Goal: Information Seeking & Learning: Learn about a topic

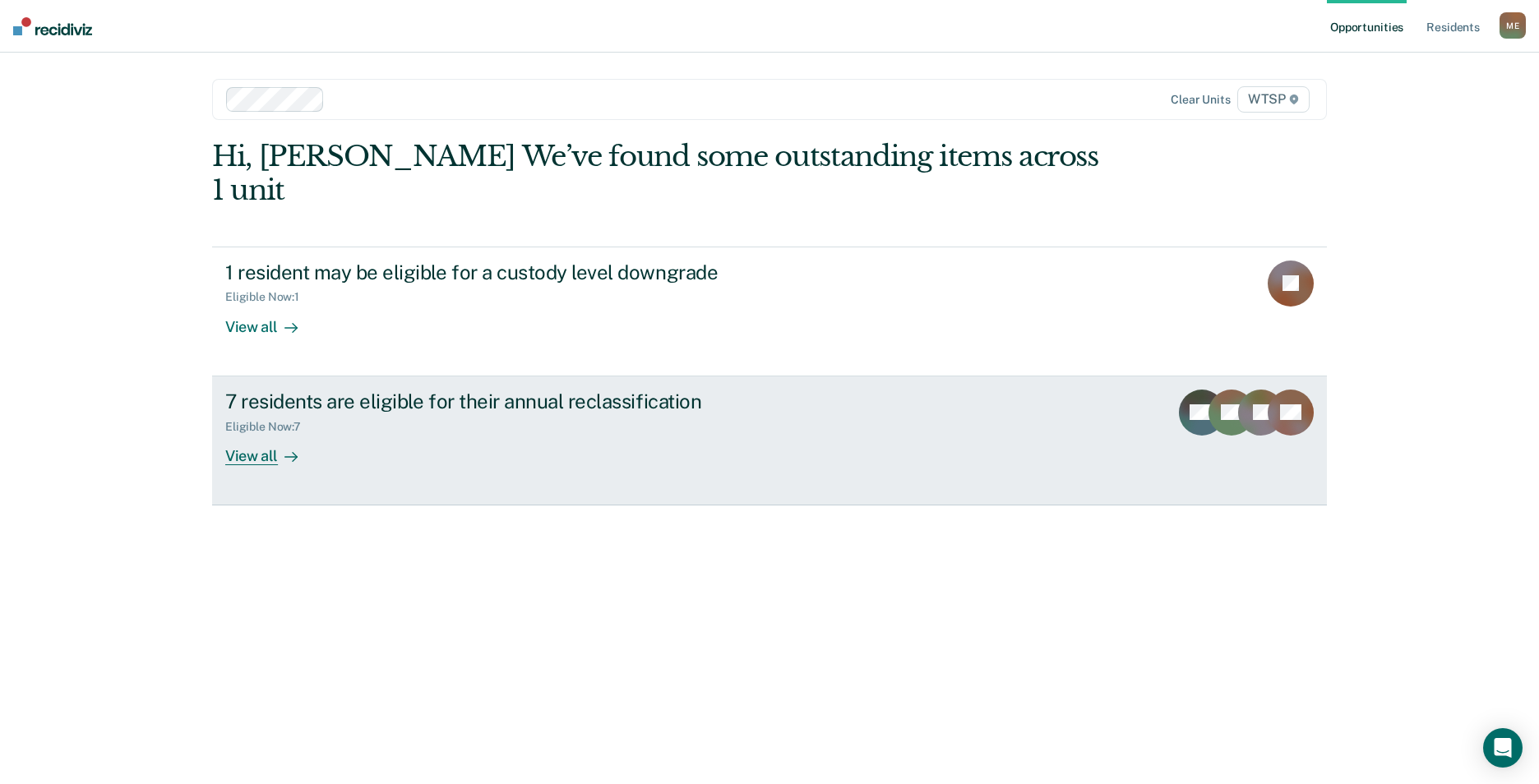
click at [264, 433] on div "View all" at bounding box center [271, 449] width 92 height 32
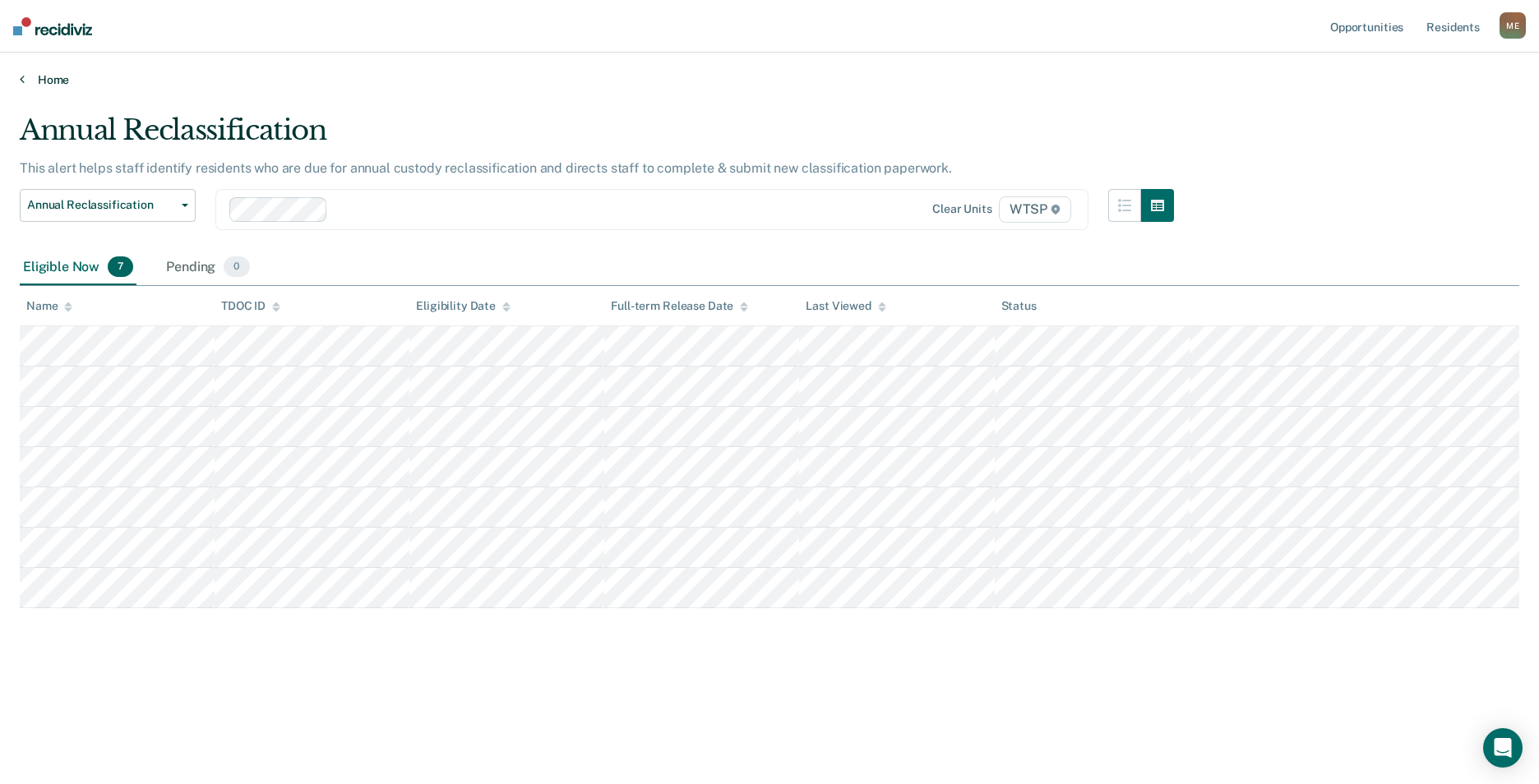
click at [24, 78] on icon at bounding box center [22, 79] width 5 height 14
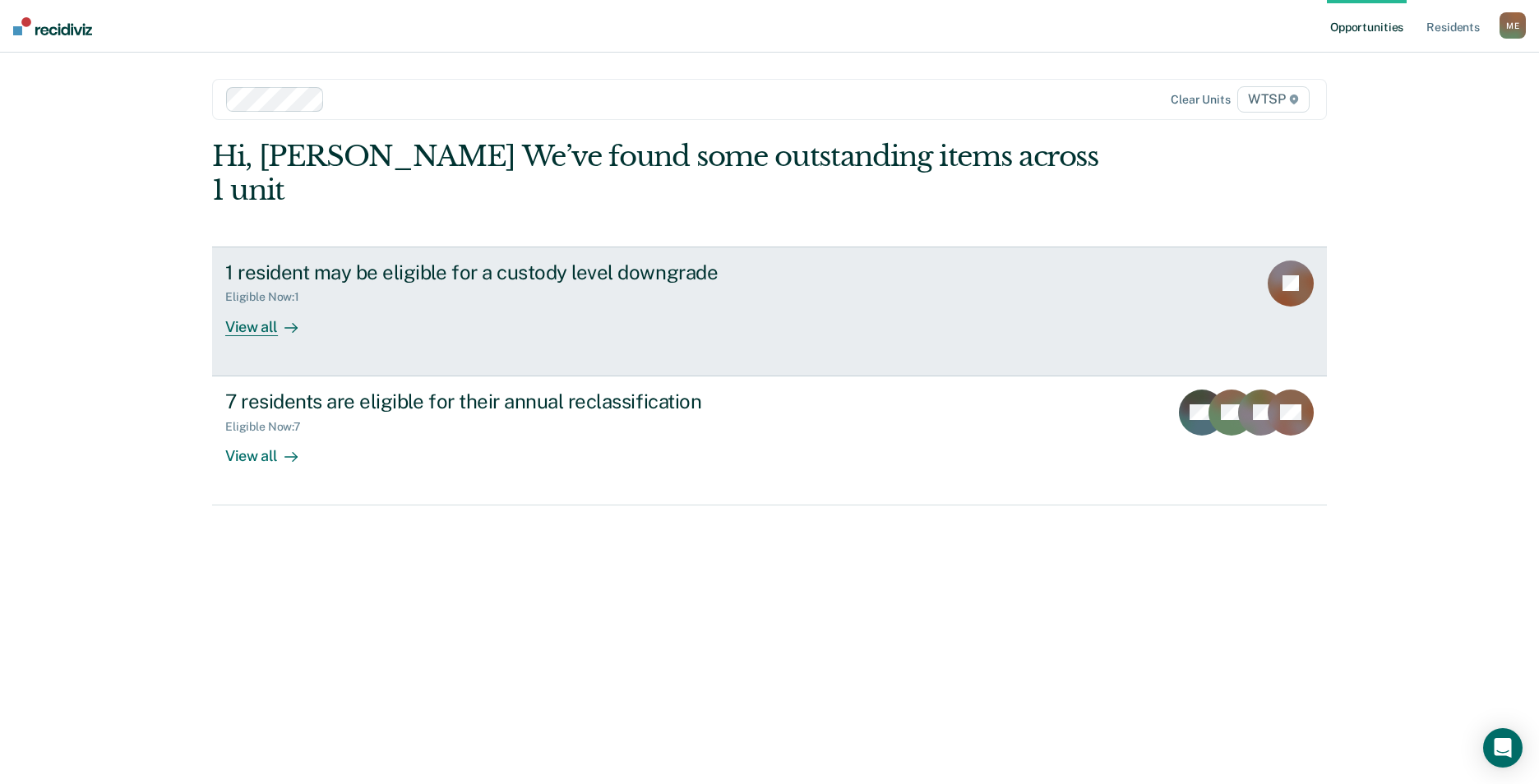
click at [263, 304] on link "1 resident may be eligible for a custody level downgrade Eligible Now : 1 View …" at bounding box center [769, 311] width 1115 height 130
